Goal: Information Seeking & Learning: Learn about a topic

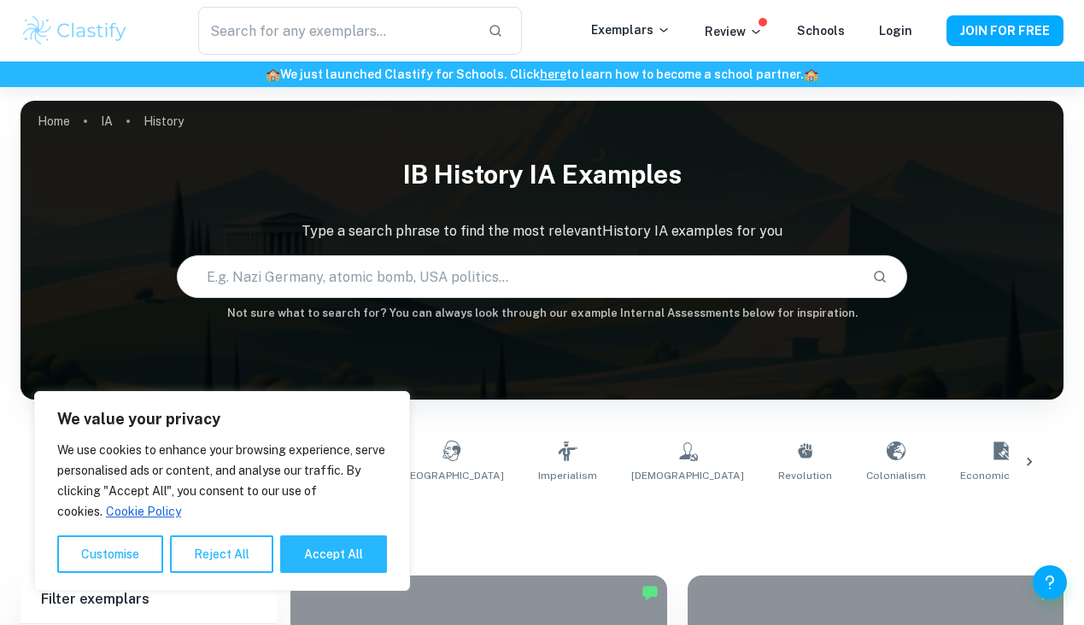
click at [157, 128] on p "History" at bounding box center [164, 121] width 40 height 19
click at [313, 558] on button "Accept All" at bounding box center [333, 555] width 107 height 38
checkbox input "true"
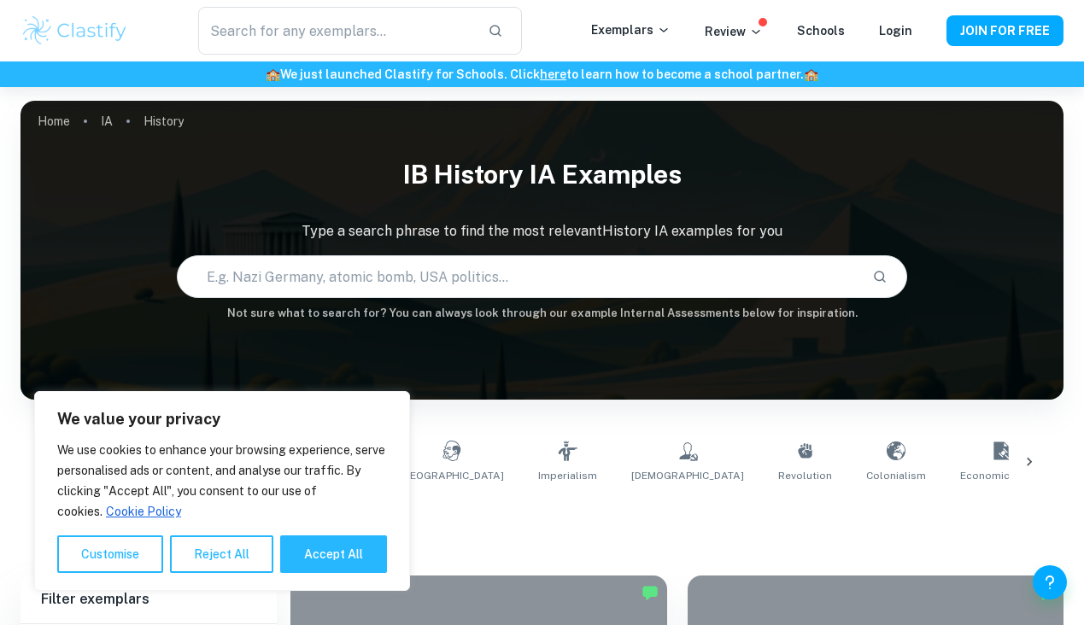
checkbox input "true"
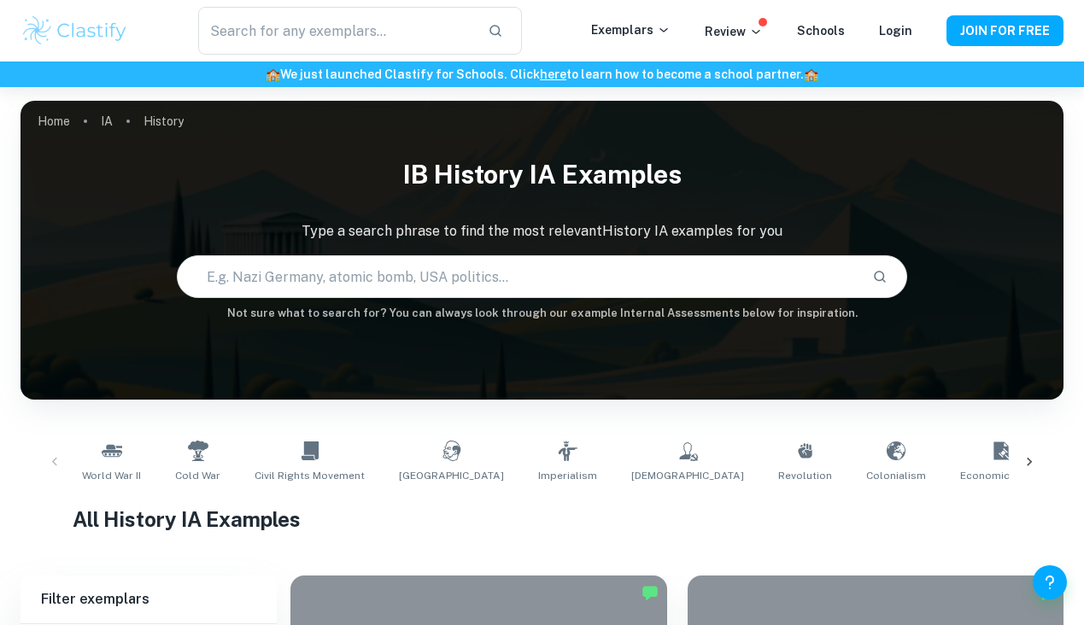
click at [267, 275] on input "text" at bounding box center [518, 277] width 681 height 48
paste input "To what extent did women’s participation in the French Resistance during WWII c…"
type input "To what extent did women’s participation in the French Resistance during WWII c…"
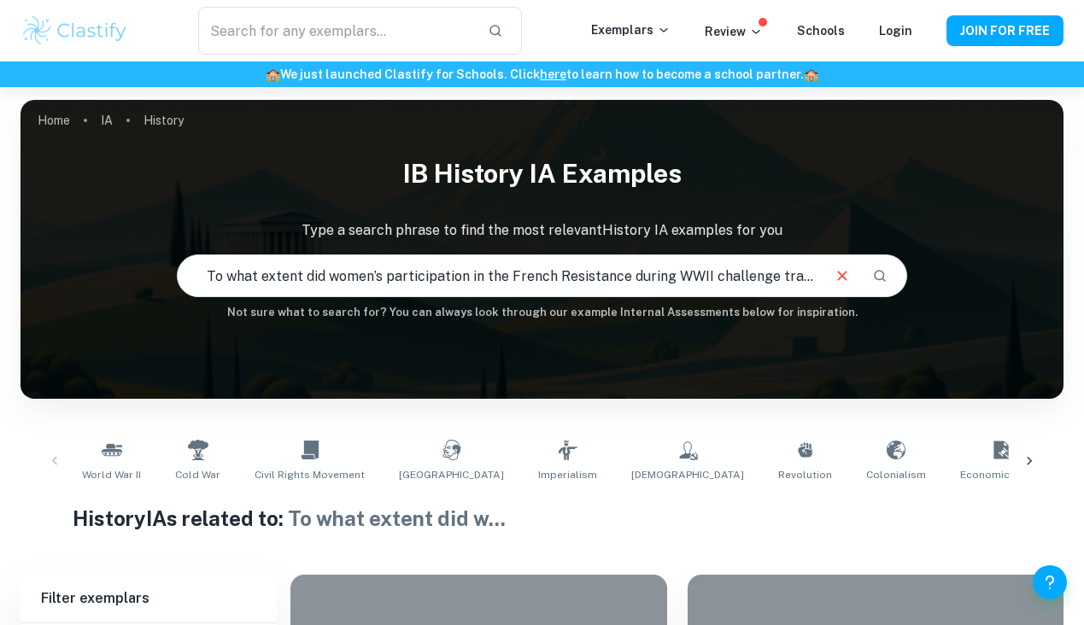
scroll to position [185, 0]
